Goal: Transaction & Acquisition: Obtain resource

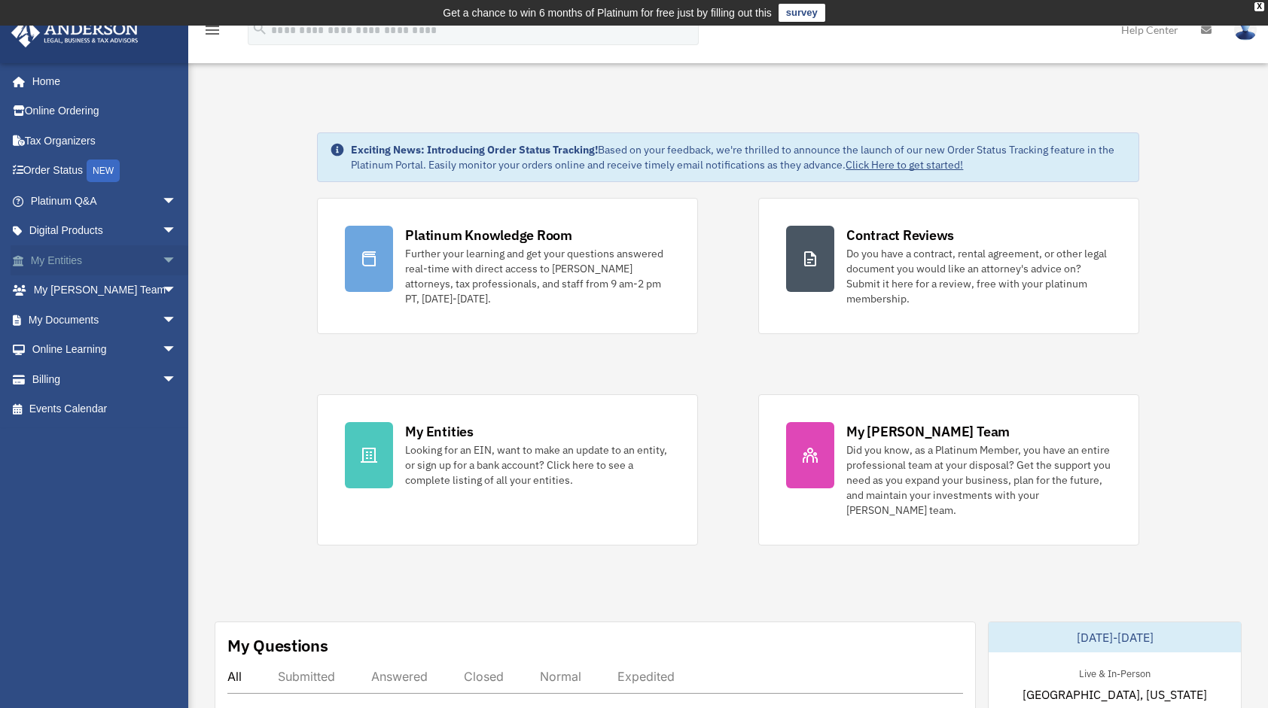
click at [162, 251] on span "arrow_drop_down" at bounding box center [177, 260] width 30 height 31
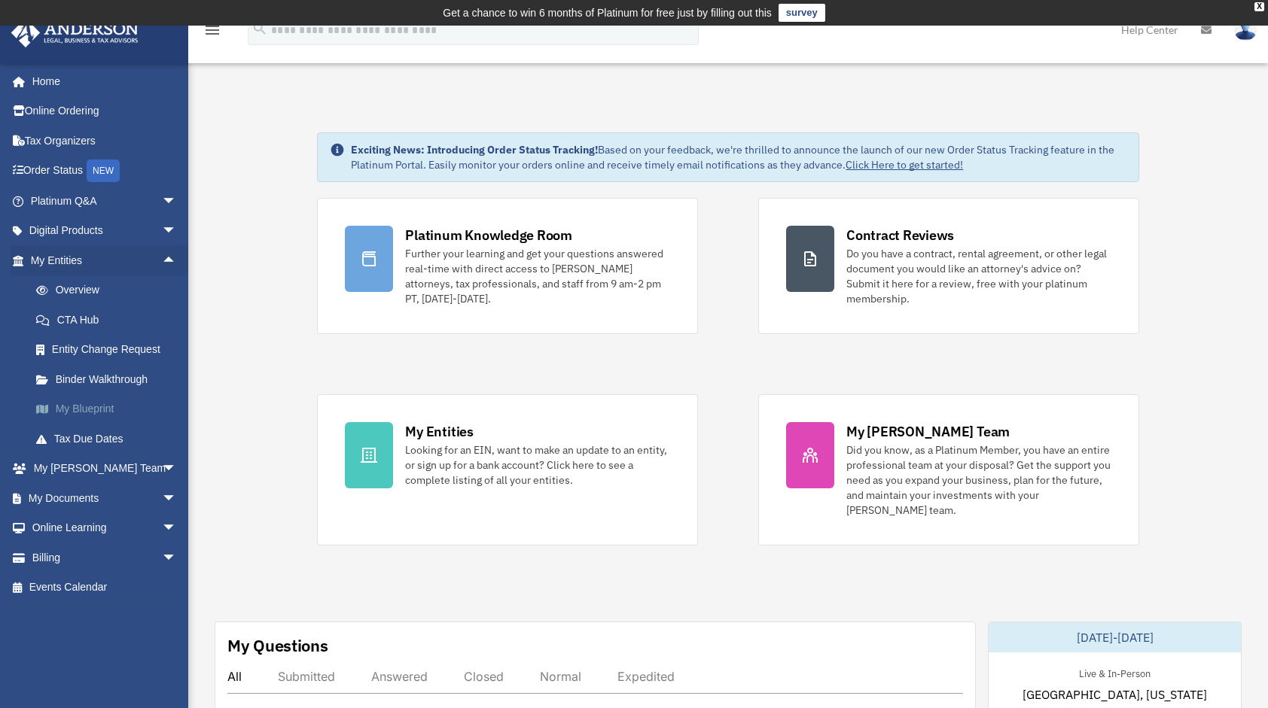
click at [101, 407] on link "My Blueprint" at bounding box center [110, 410] width 178 height 30
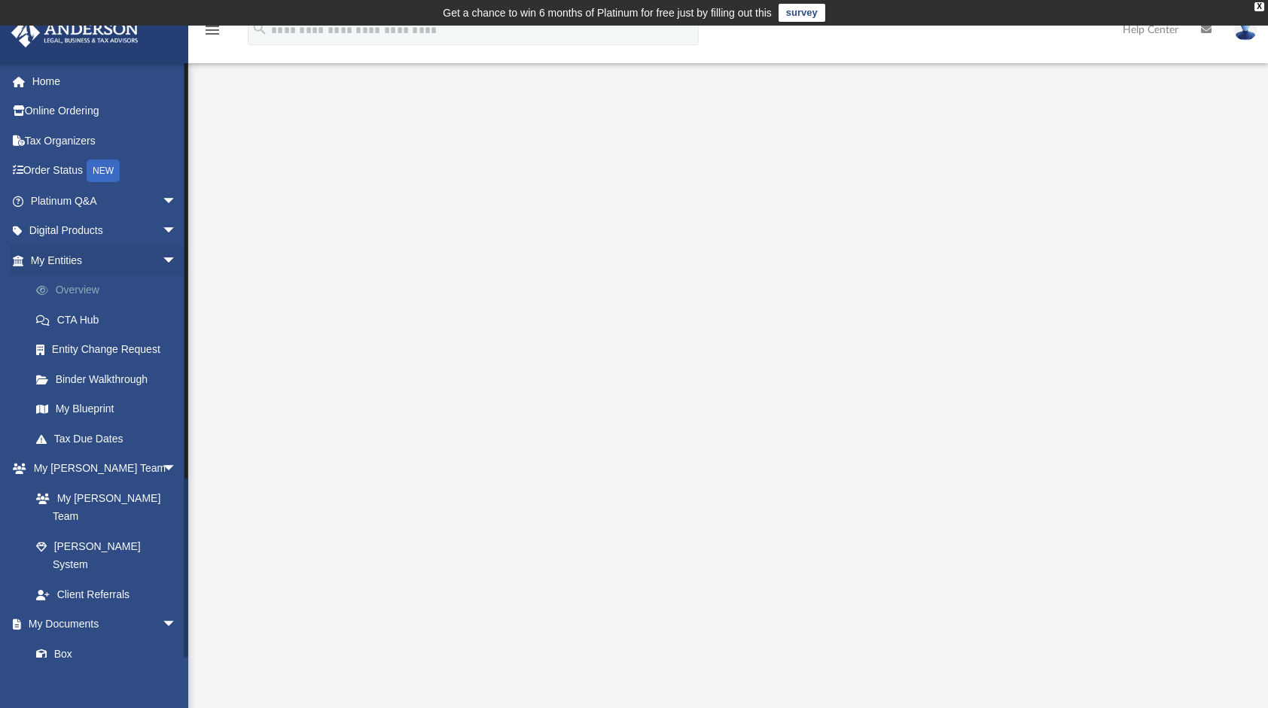
click at [79, 282] on link "Overview" at bounding box center [110, 291] width 178 height 30
click at [87, 285] on link "Overview" at bounding box center [110, 291] width 178 height 30
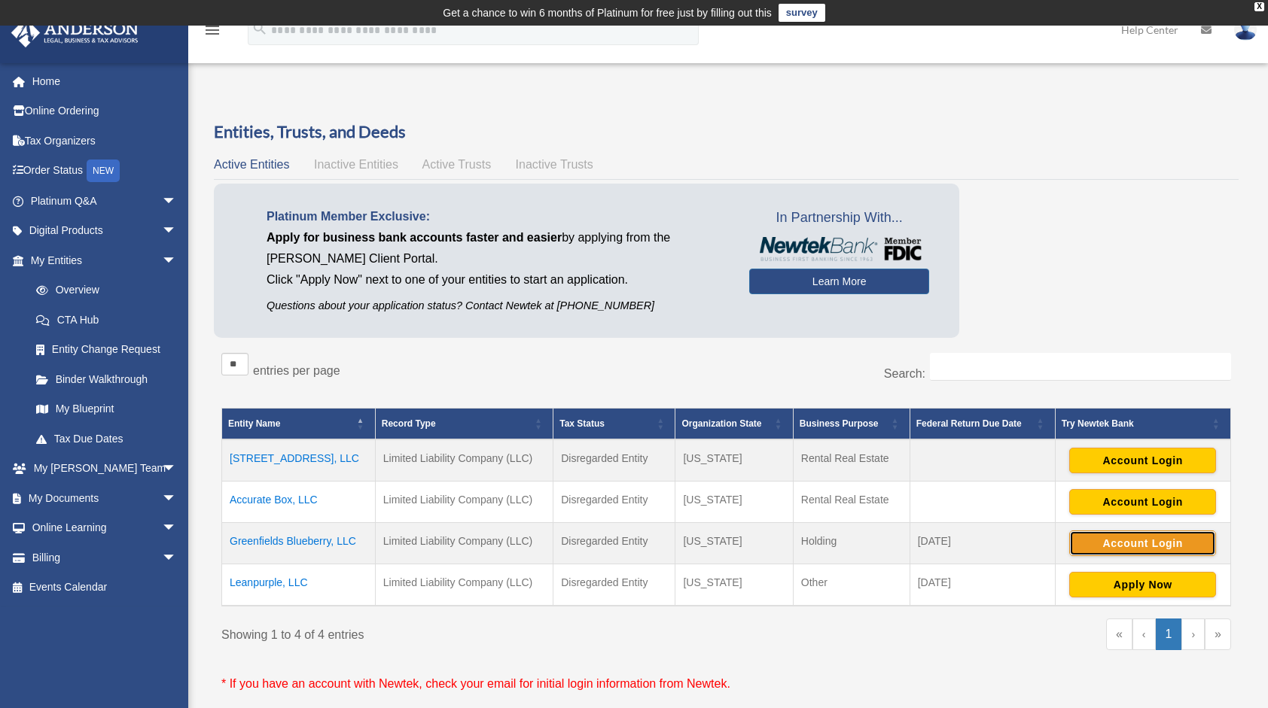
click at [1101, 540] on button "Account Login" at bounding box center [1142, 544] width 147 height 26
click at [288, 581] on td "Leanpurple, LLC" at bounding box center [299, 586] width 154 height 42
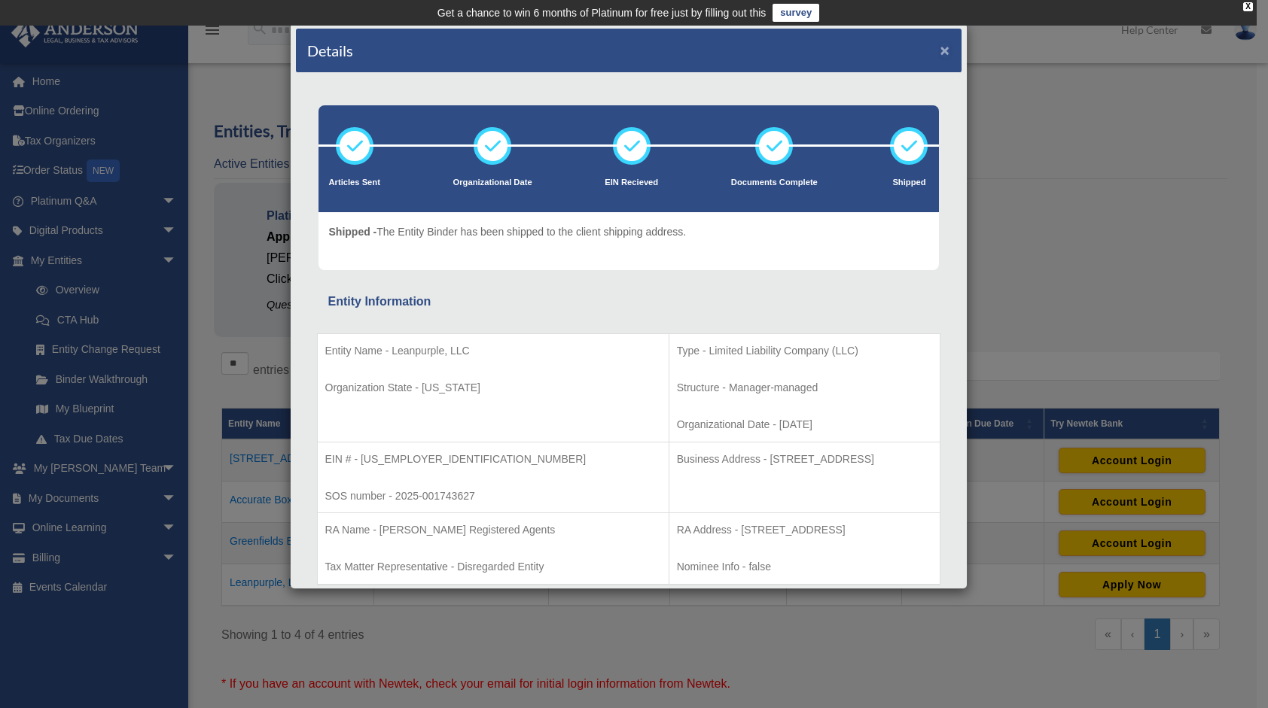
click at [940, 48] on button "×" at bounding box center [945, 50] width 10 height 16
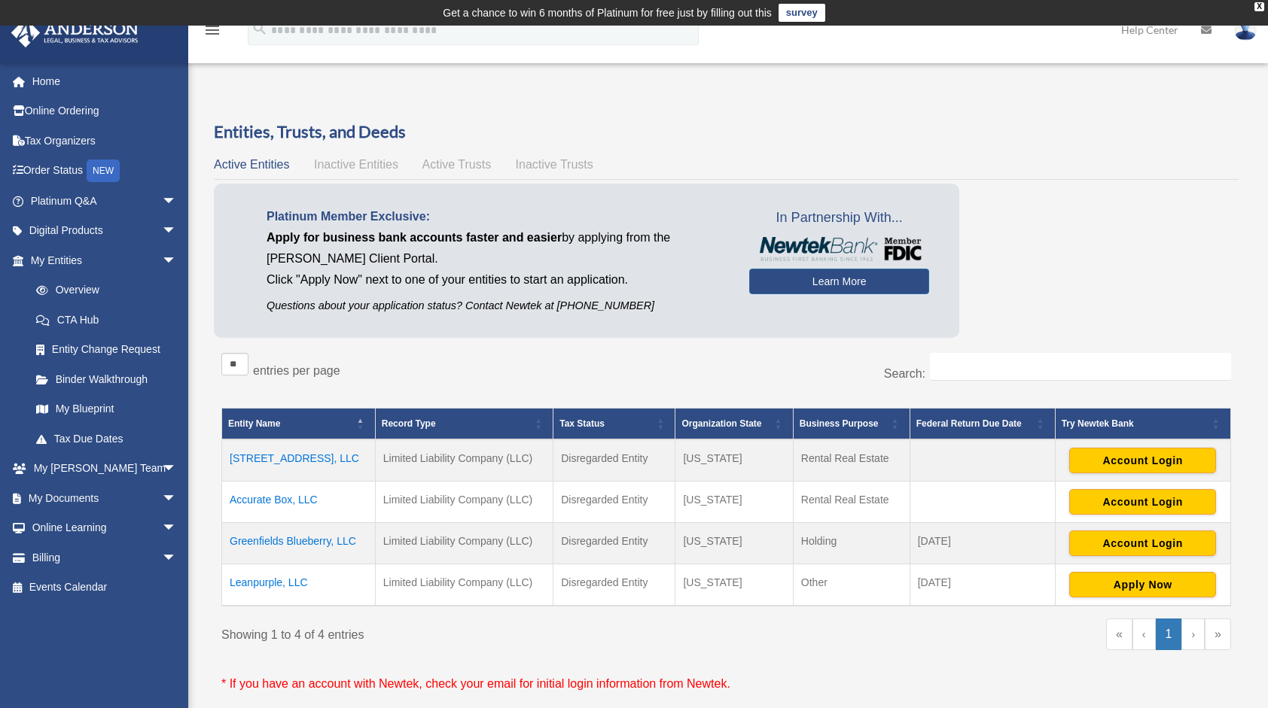
click at [275, 577] on td "Leanpurple, LLC" at bounding box center [299, 586] width 154 height 42
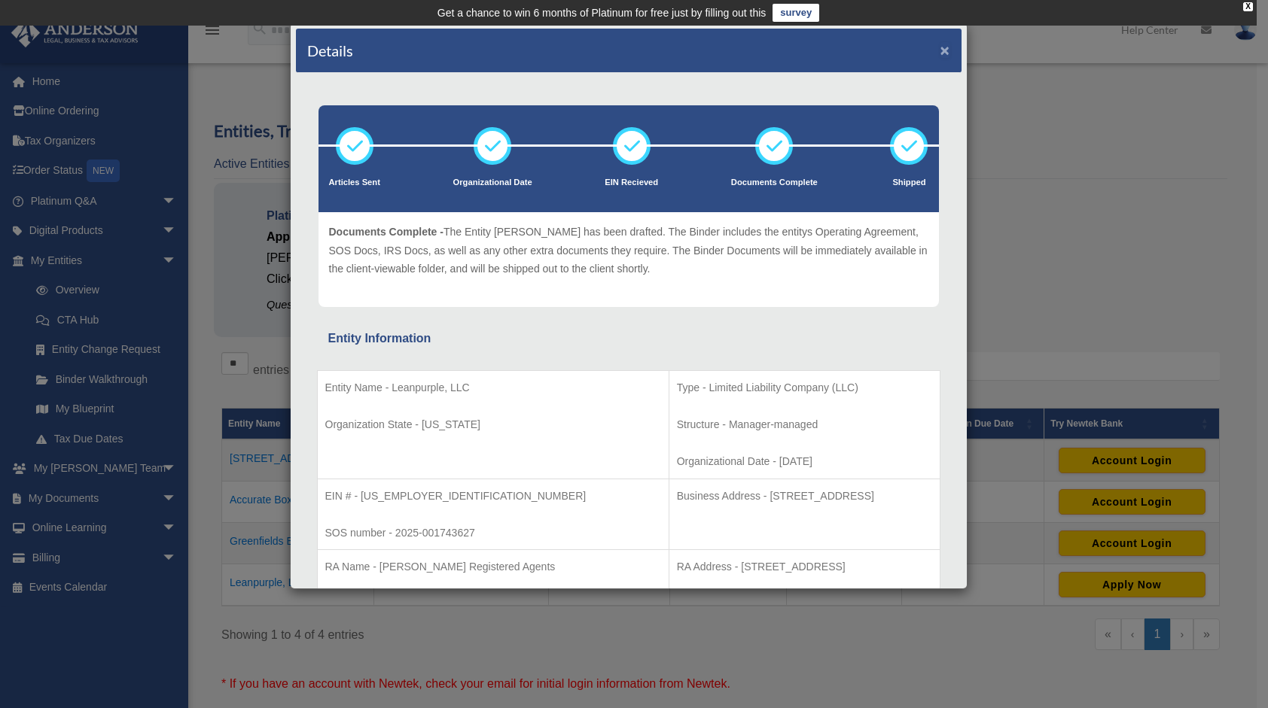
click at [940, 46] on button "×" at bounding box center [945, 50] width 10 height 16
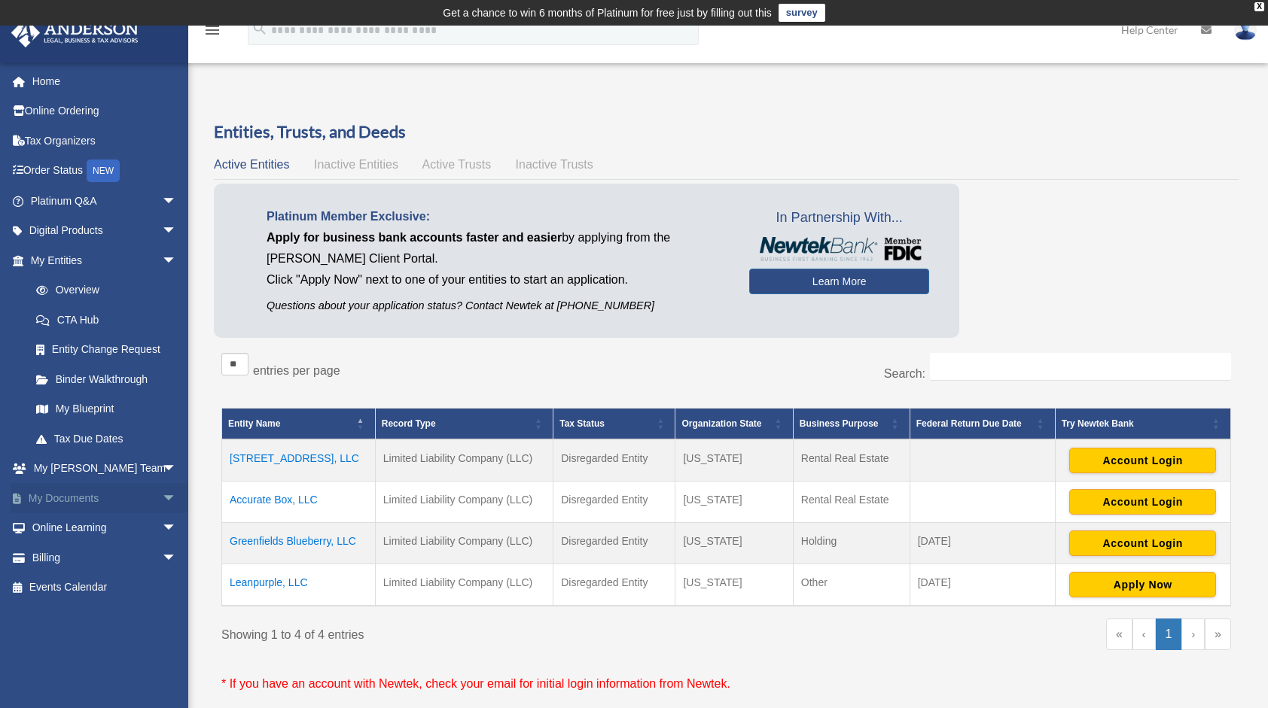
click at [75, 498] on link "My Documents arrow_drop_down" at bounding box center [105, 498] width 189 height 30
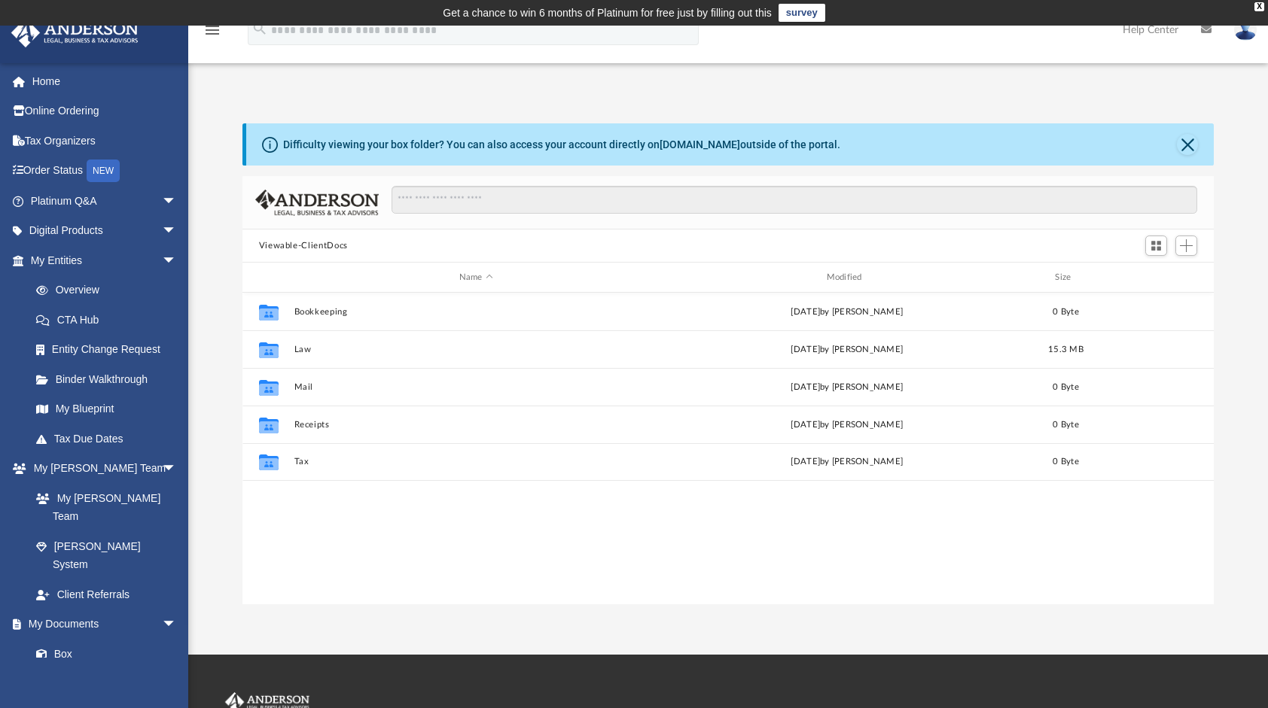
scroll to position [331, 960]
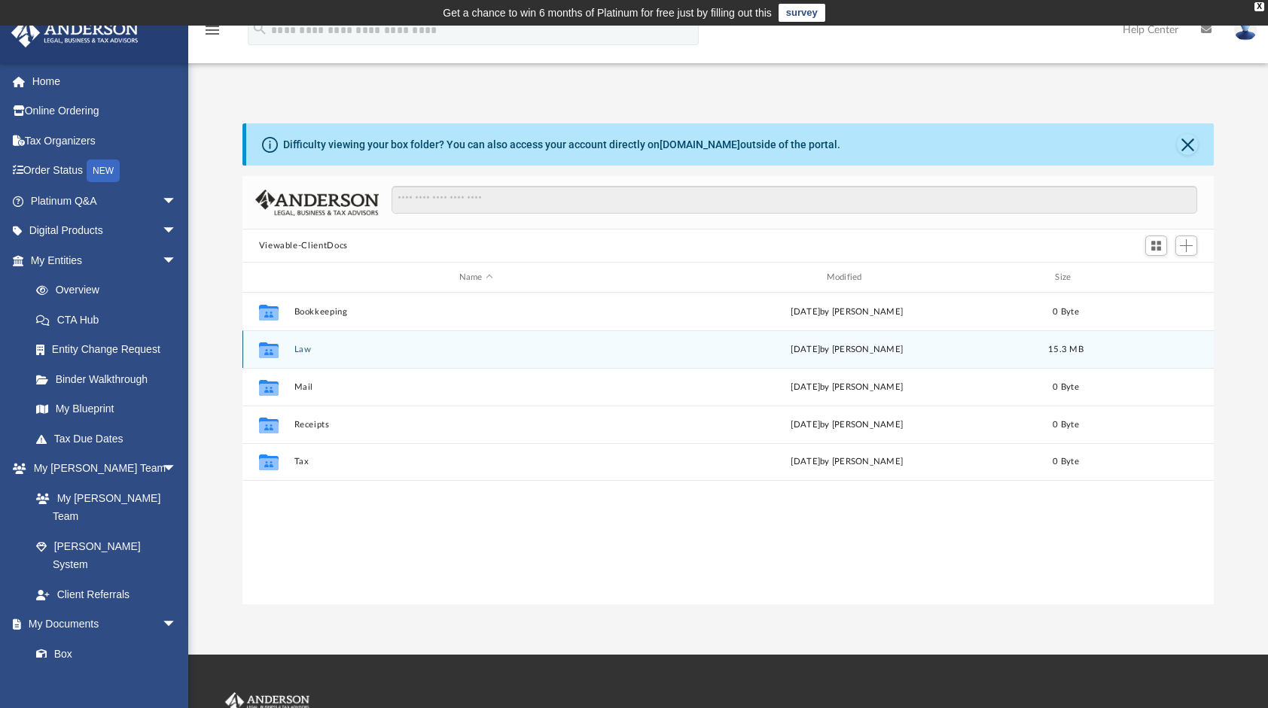
click at [280, 349] on icon "Collaborated Folder" at bounding box center [268, 349] width 24 height 24
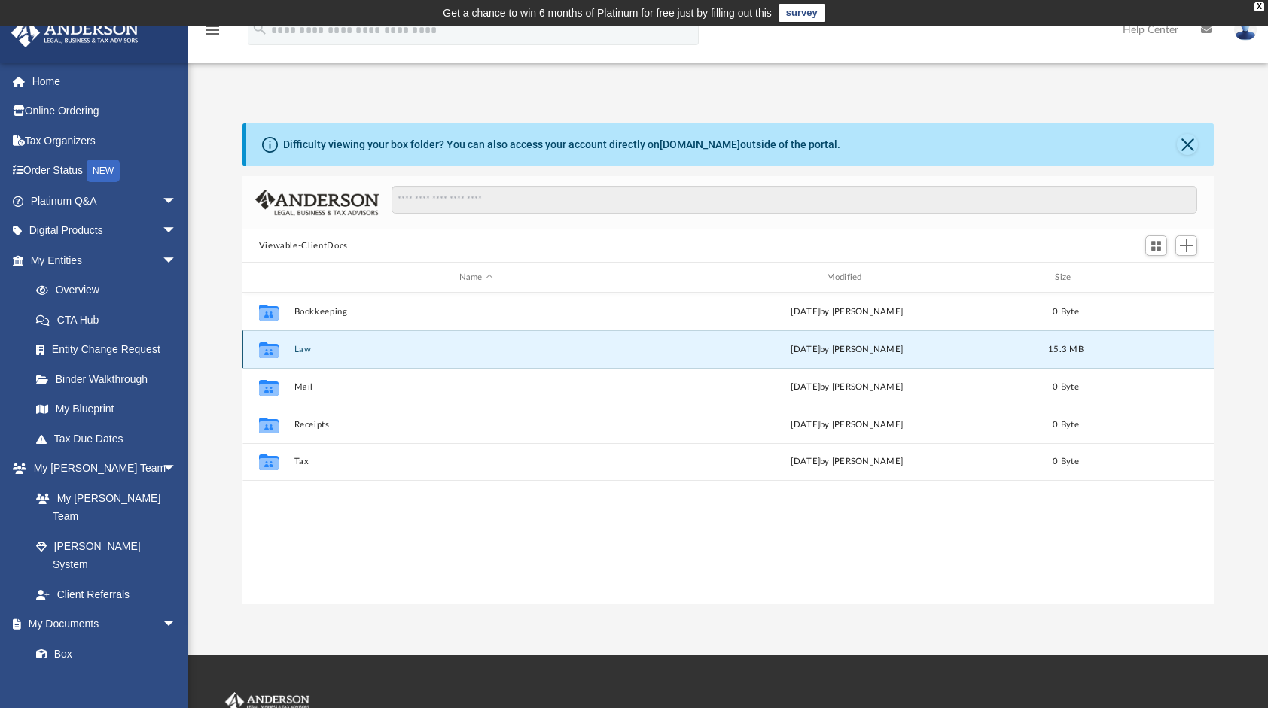
click at [304, 348] on button "Law" at bounding box center [476, 350] width 364 height 10
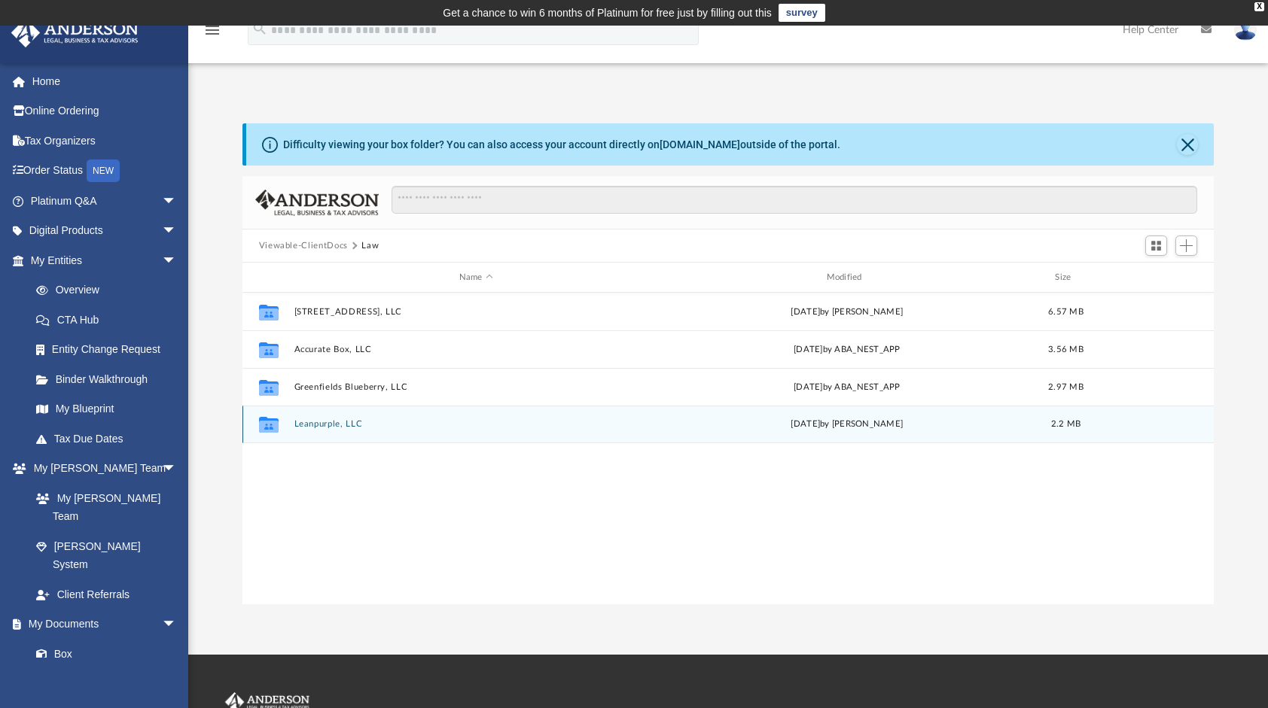
click at [341, 418] on div "Collaborated Folder Leanpurple, LLC today by Morgan Winkler 2.2 MB" at bounding box center [728, 425] width 972 height 38
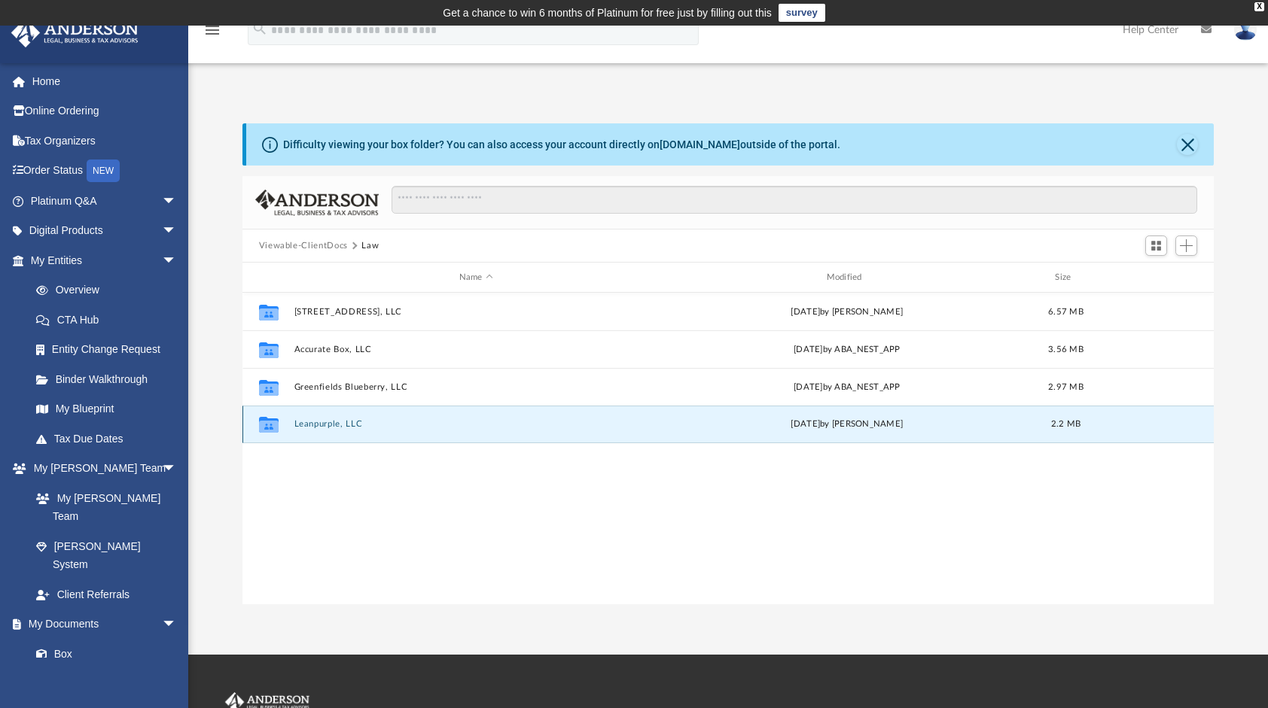
click at [341, 418] on div "Collaborated Folder Leanpurple, LLC today by Morgan Winkler 2.2 MB" at bounding box center [728, 425] width 972 height 38
drag, startPoint x: 341, startPoint y: 418, endPoint x: 296, endPoint y: 420, distance: 45.2
click at [296, 420] on button "Leanpurple, LLC" at bounding box center [476, 424] width 364 height 10
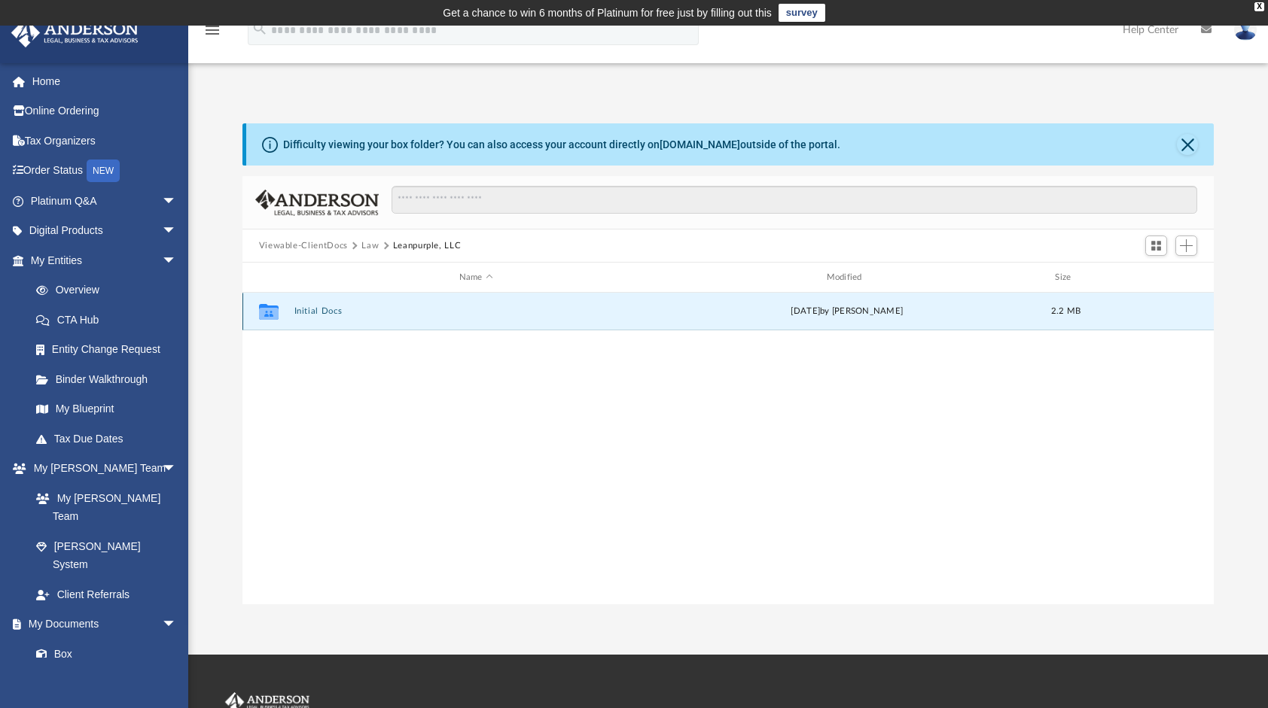
drag, startPoint x: 296, startPoint y: 420, endPoint x: 297, endPoint y: 315, distance: 105.4
click at [297, 315] on button "Initial Docs" at bounding box center [476, 311] width 364 height 10
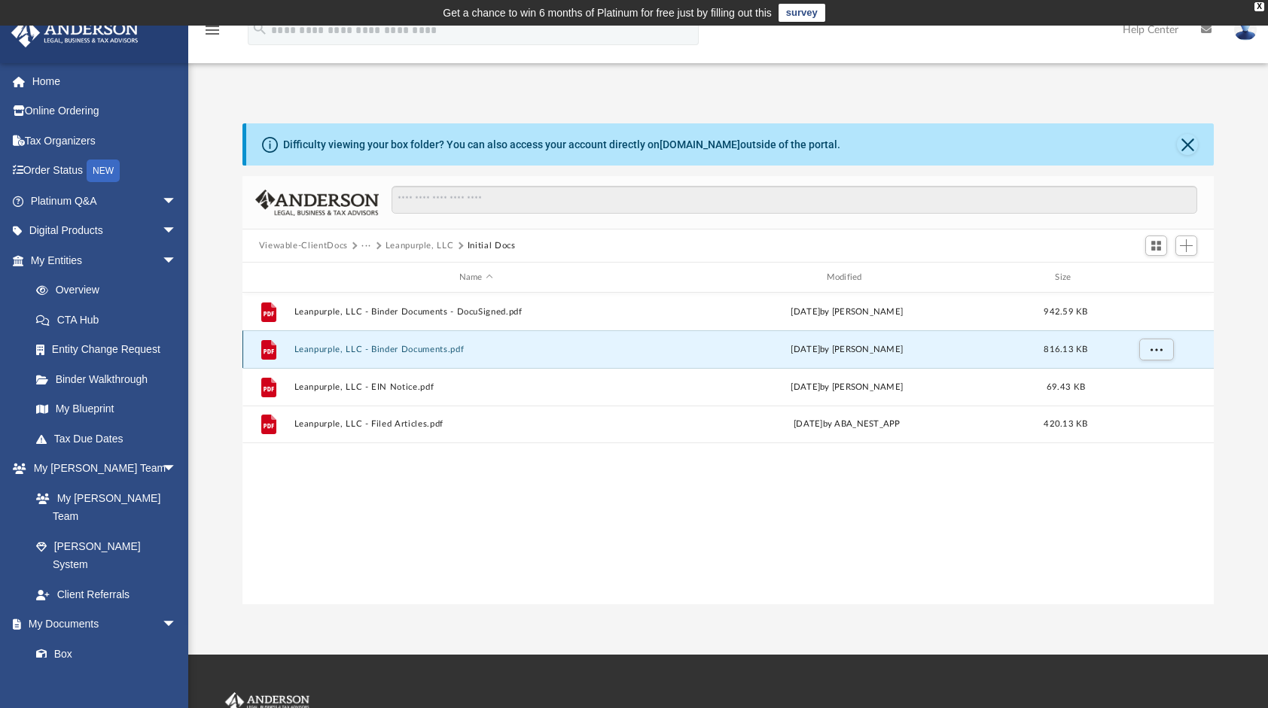
click at [389, 348] on button "Leanpurple, LLC - Binder Documents.pdf" at bounding box center [476, 350] width 364 height 10
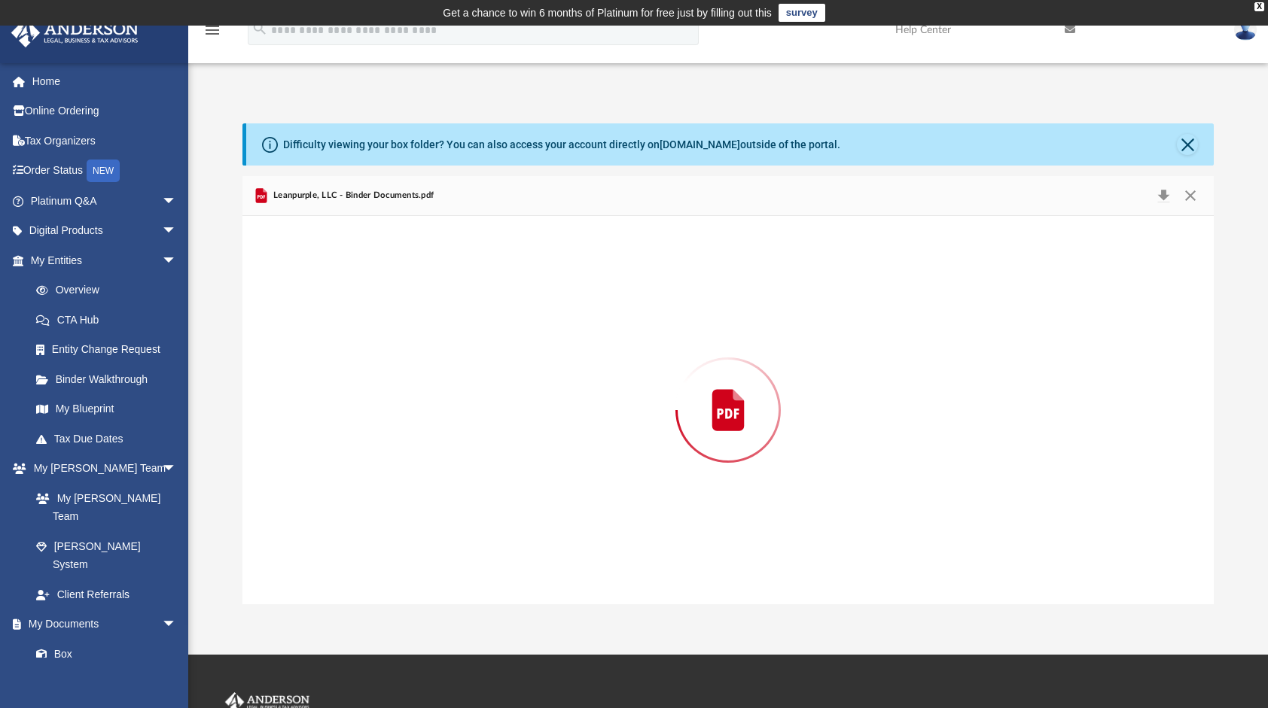
click at [389, 348] on div "Preview" at bounding box center [728, 410] width 972 height 389
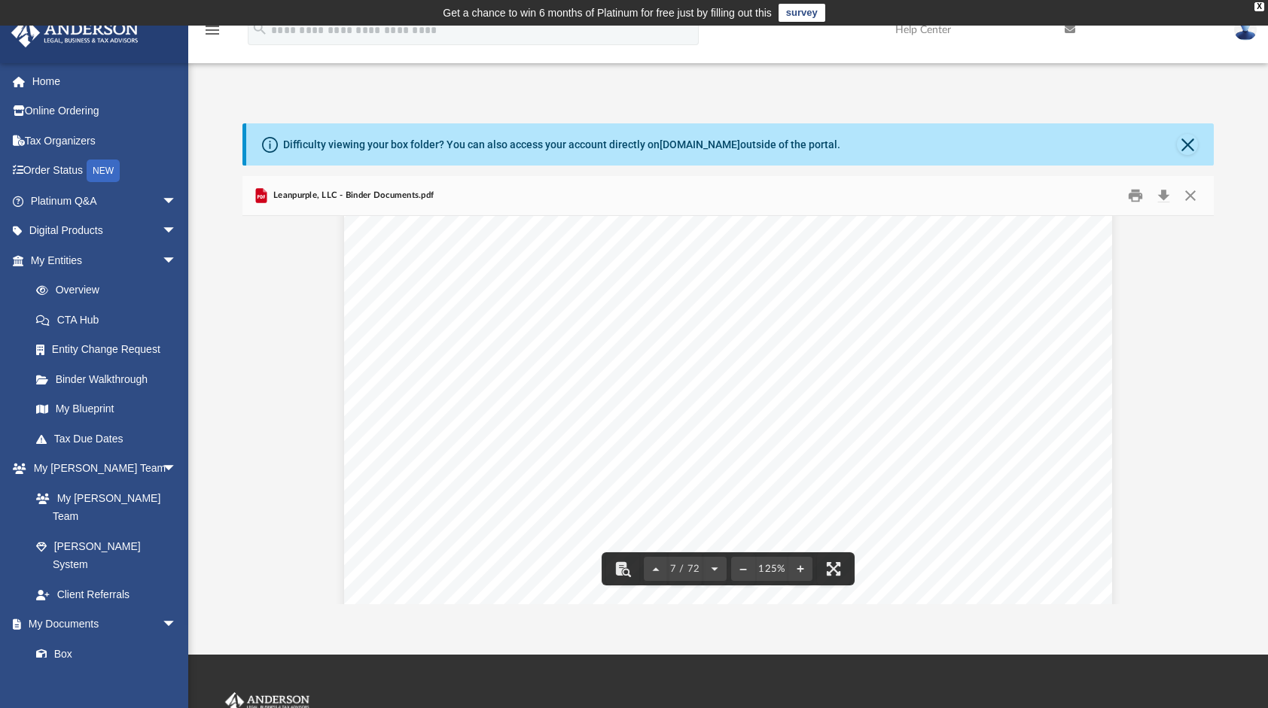
scroll to position [6607, 0]
click at [1195, 150] on button "Close" at bounding box center [1187, 144] width 21 height 21
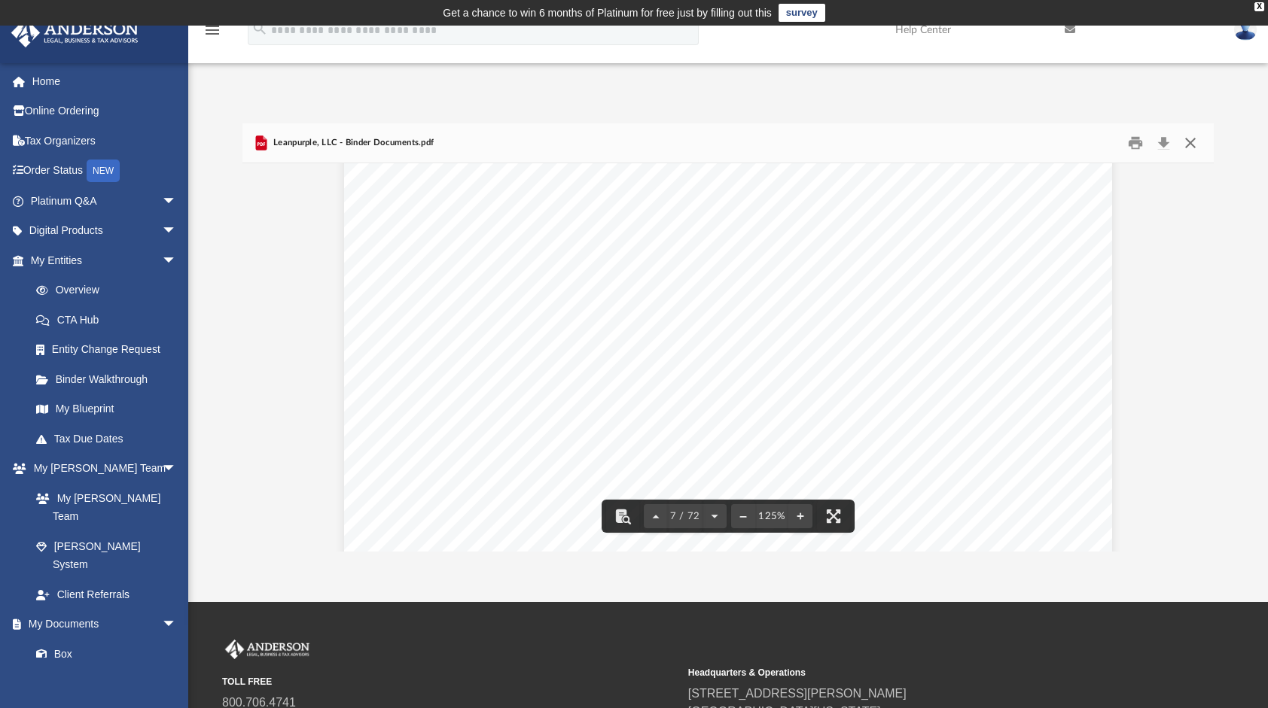
click at [1194, 143] on button "Close" at bounding box center [1190, 143] width 27 height 23
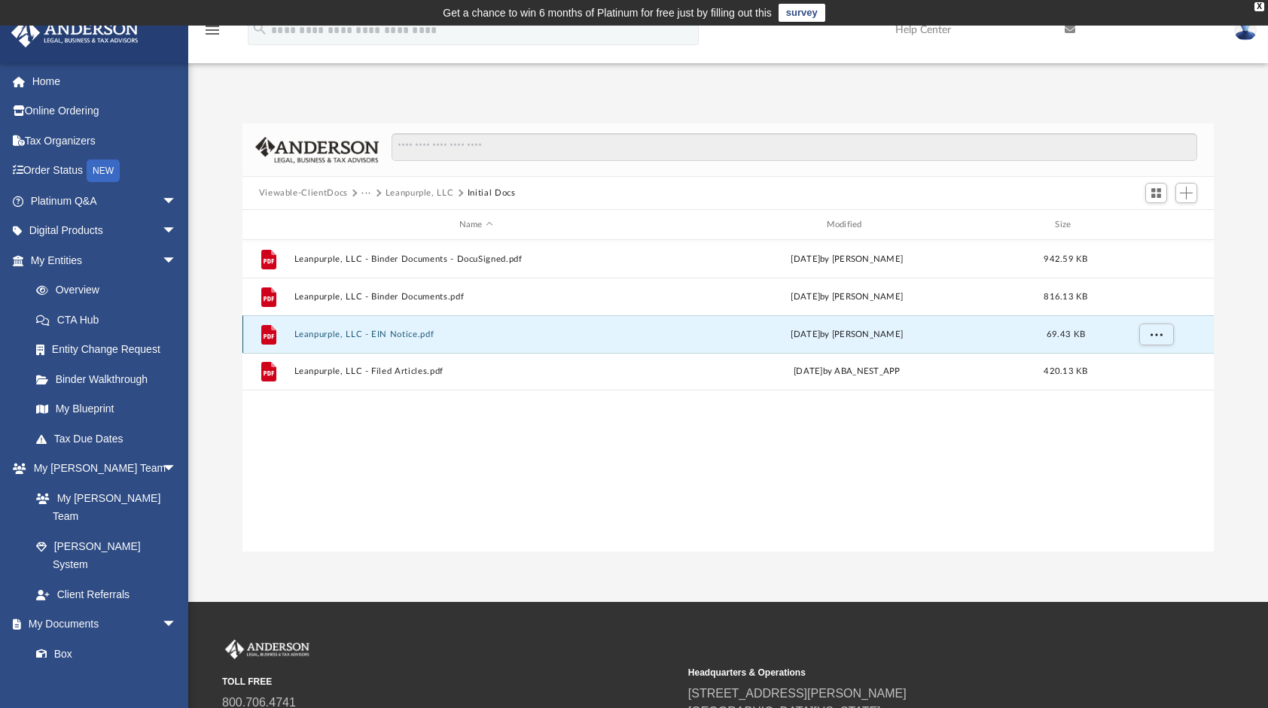
click at [390, 337] on button "Leanpurple, LLC - EIN Notice.pdf" at bounding box center [476, 335] width 364 height 10
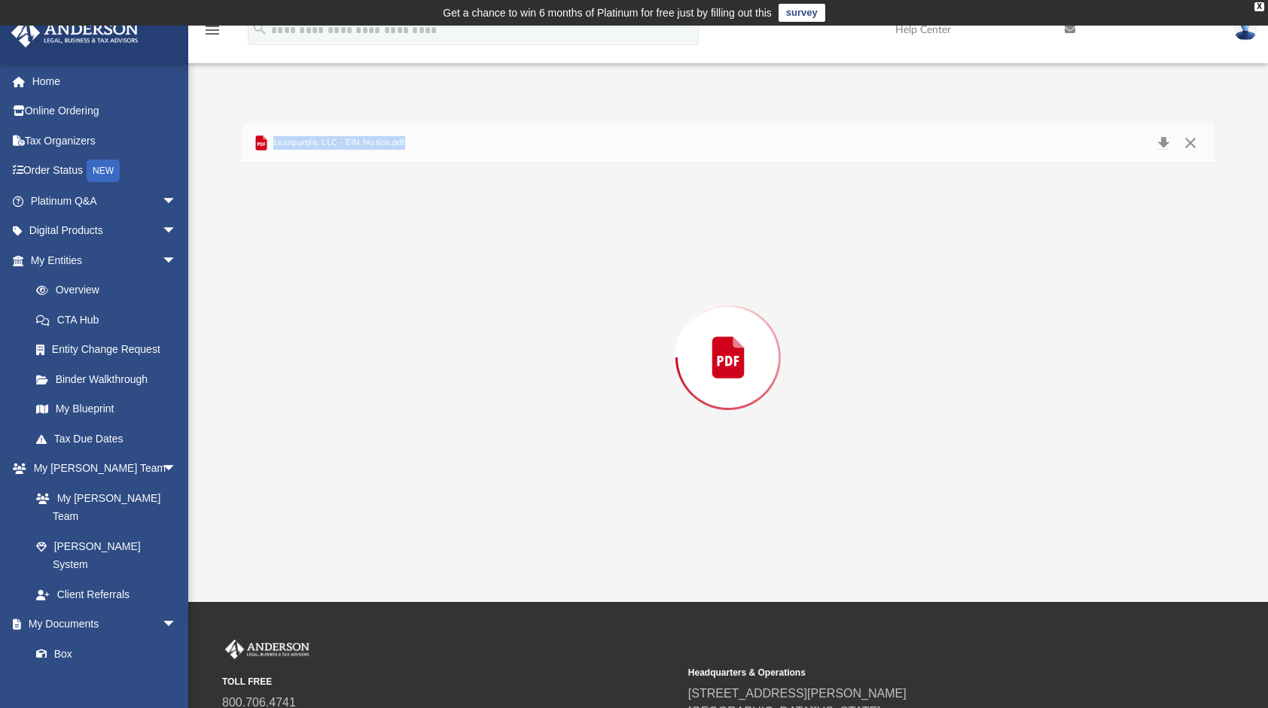
click at [390, 337] on div "Preview" at bounding box center [728, 357] width 972 height 389
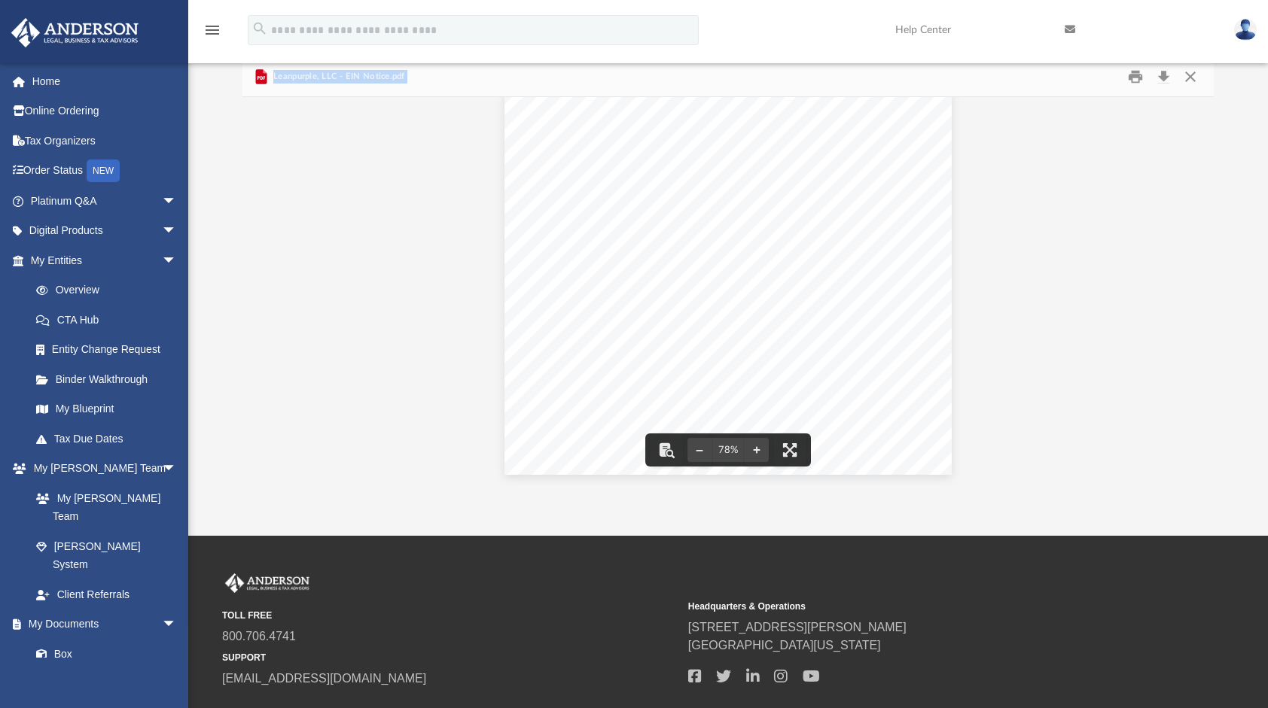
scroll to position [0, 0]
click at [1161, 75] on button "Download" at bounding box center [1163, 77] width 27 height 23
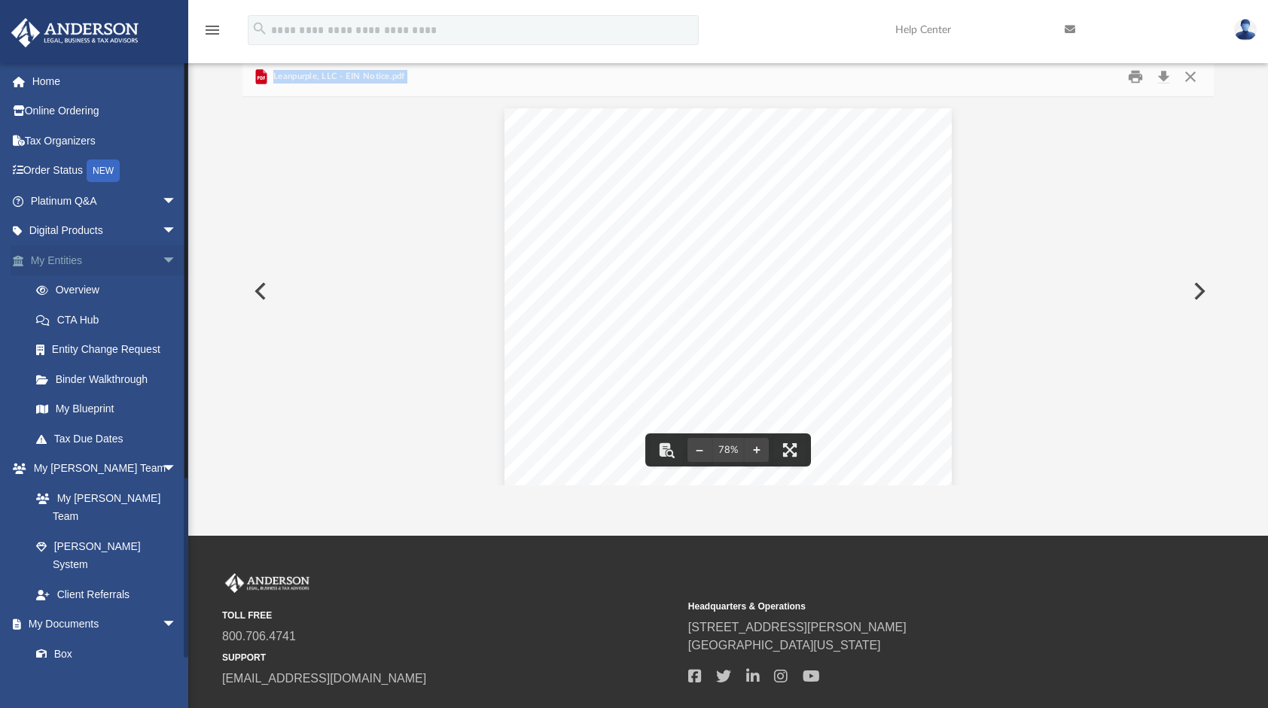
click at [65, 259] on link "My Entities arrow_drop_down" at bounding box center [105, 260] width 189 height 30
click at [162, 259] on span "arrow_drop_down" at bounding box center [177, 260] width 30 height 31
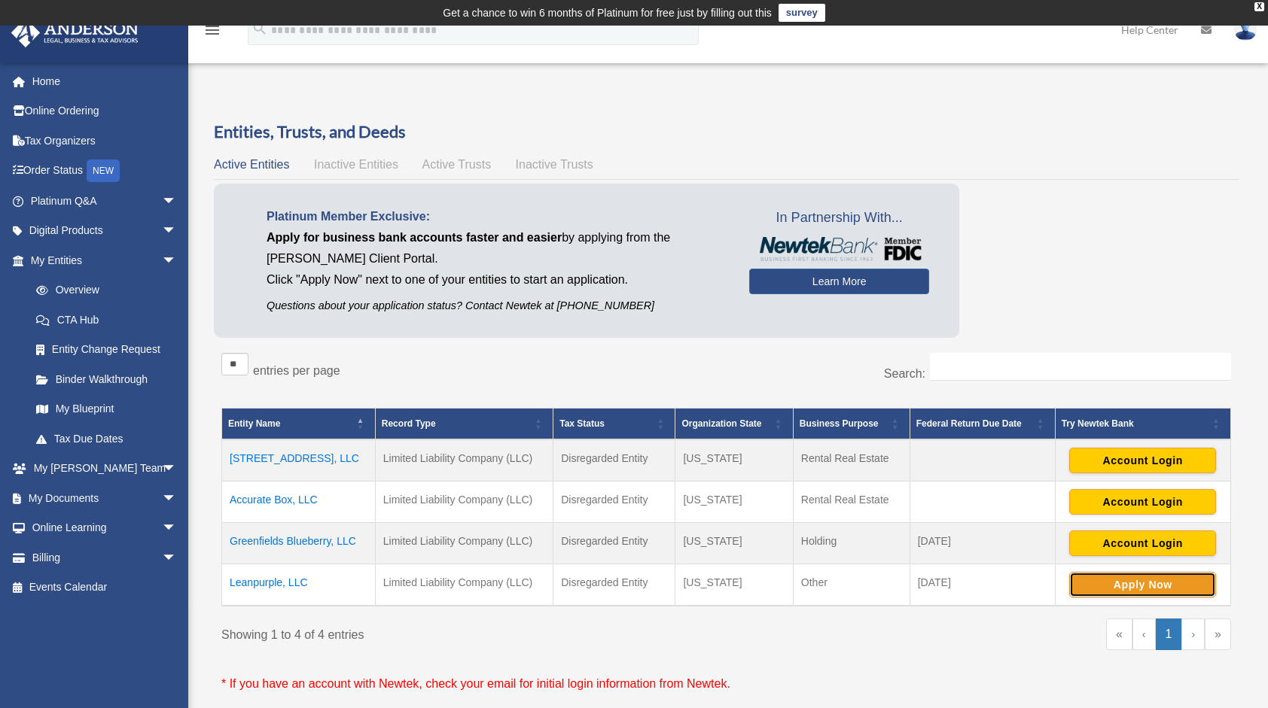
click at [1131, 585] on button "Apply Now" at bounding box center [1142, 585] width 147 height 26
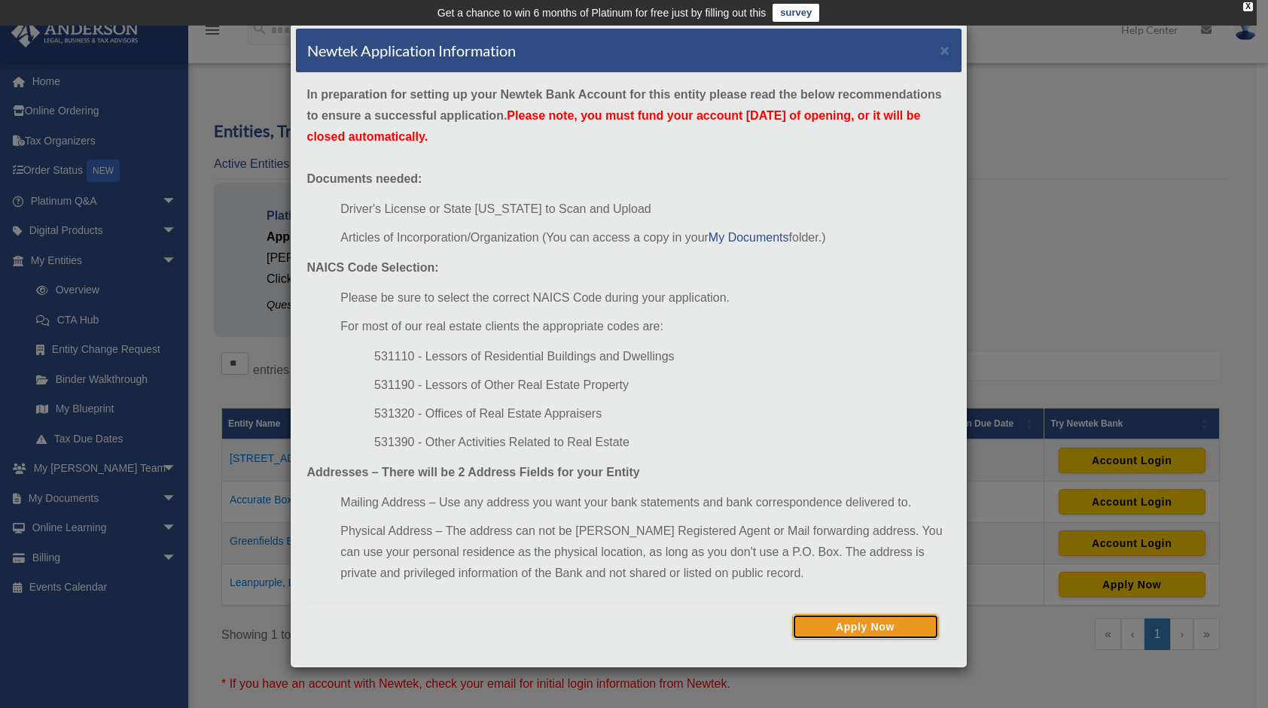
click at [852, 625] on button "Apply Now" at bounding box center [865, 627] width 147 height 26
